Goal: Information Seeking & Learning: Learn about a topic

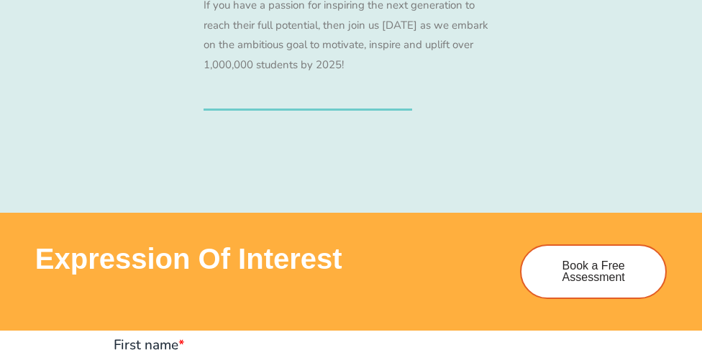
scroll to position [1236, 0]
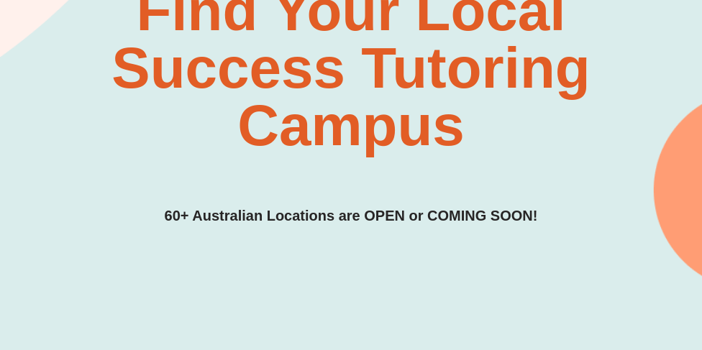
scroll to position [222, 0]
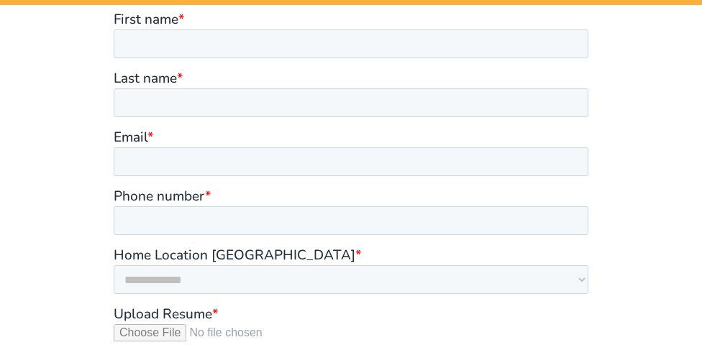
scroll to position [1528, 0]
